Goal: Communication & Community: Answer question/provide support

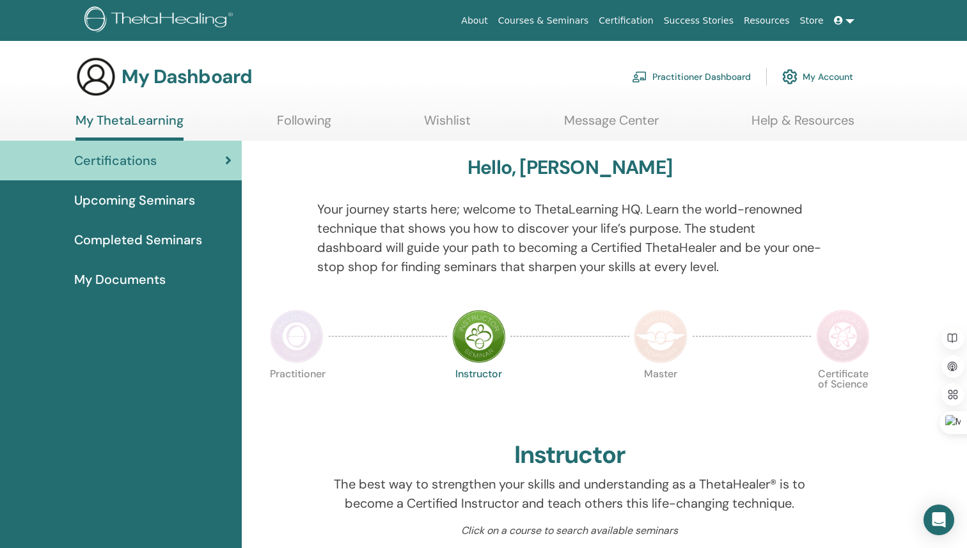
click at [602, 121] on link "Message Center" at bounding box center [611, 125] width 95 height 25
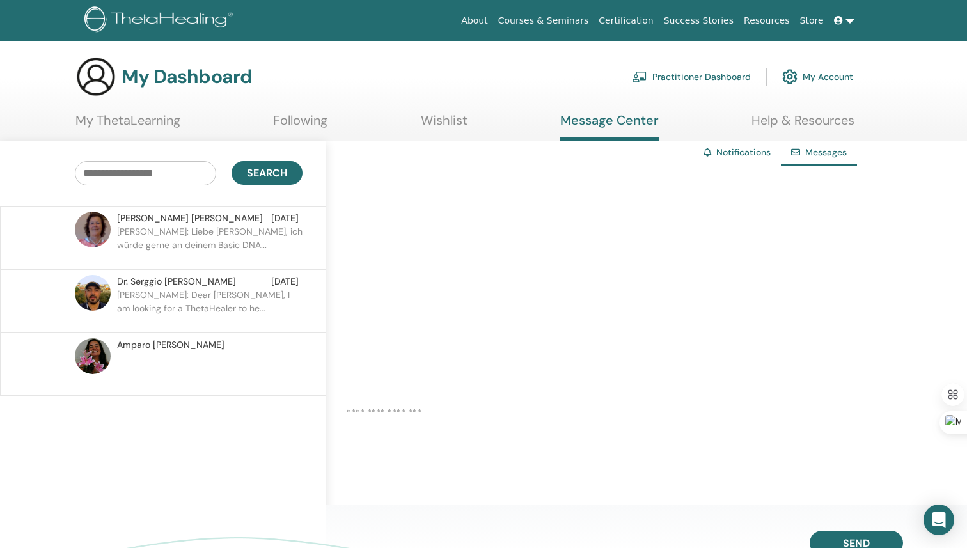
click at [149, 216] on span "Monika Jiang" at bounding box center [190, 218] width 146 height 13
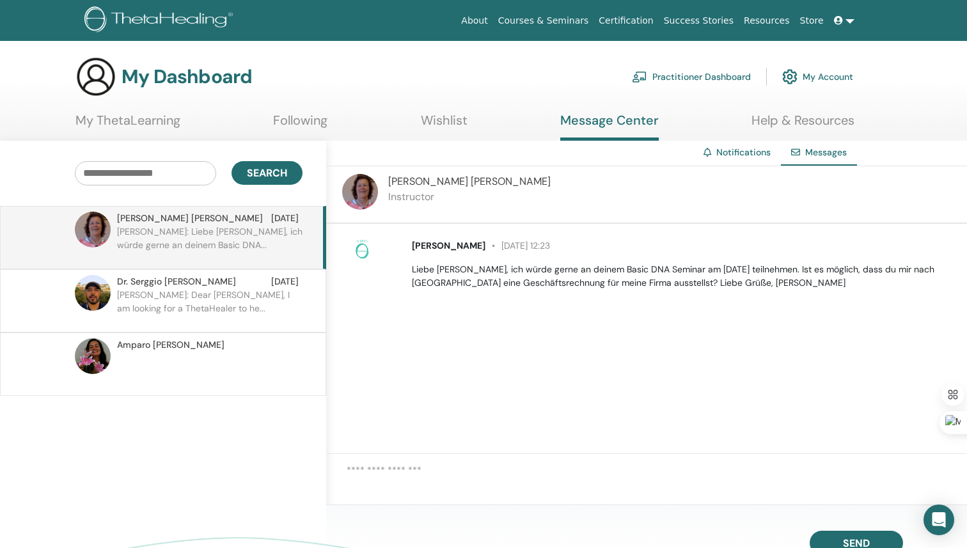
click at [426, 187] on span "Monika Jiang" at bounding box center [469, 181] width 162 height 13
click at [412, 180] on span "Monika Jiang" at bounding box center [469, 181] width 162 height 13
click at [366, 188] on img at bounding box center [360, 192] width 36 height 36
click at [129, 111] on section "My Dashboard Practitioner Dashboard My Account My ThetaLearning Following Wishl…" at bounding box center [483, 98] width 967 height 84
click at [130, 113] on link "My ThetaLearning" at bounding box center [127, 125] width 105 height 25
